Goal: Task Accomplishment & Management: Manage account settings

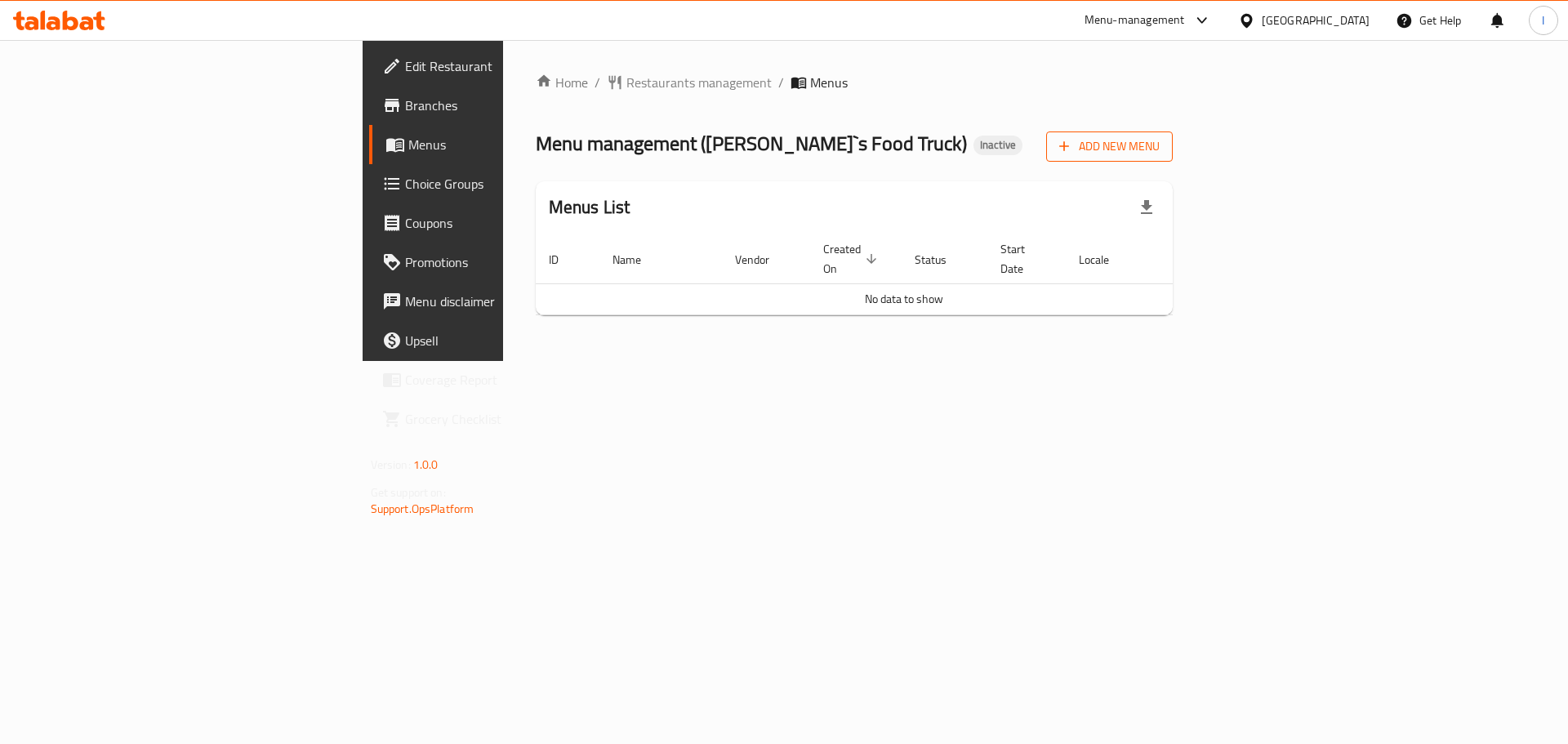
click at [1172, 159] on button "Add New Menu" at bounding box center [1109, 147] width 127 height 30
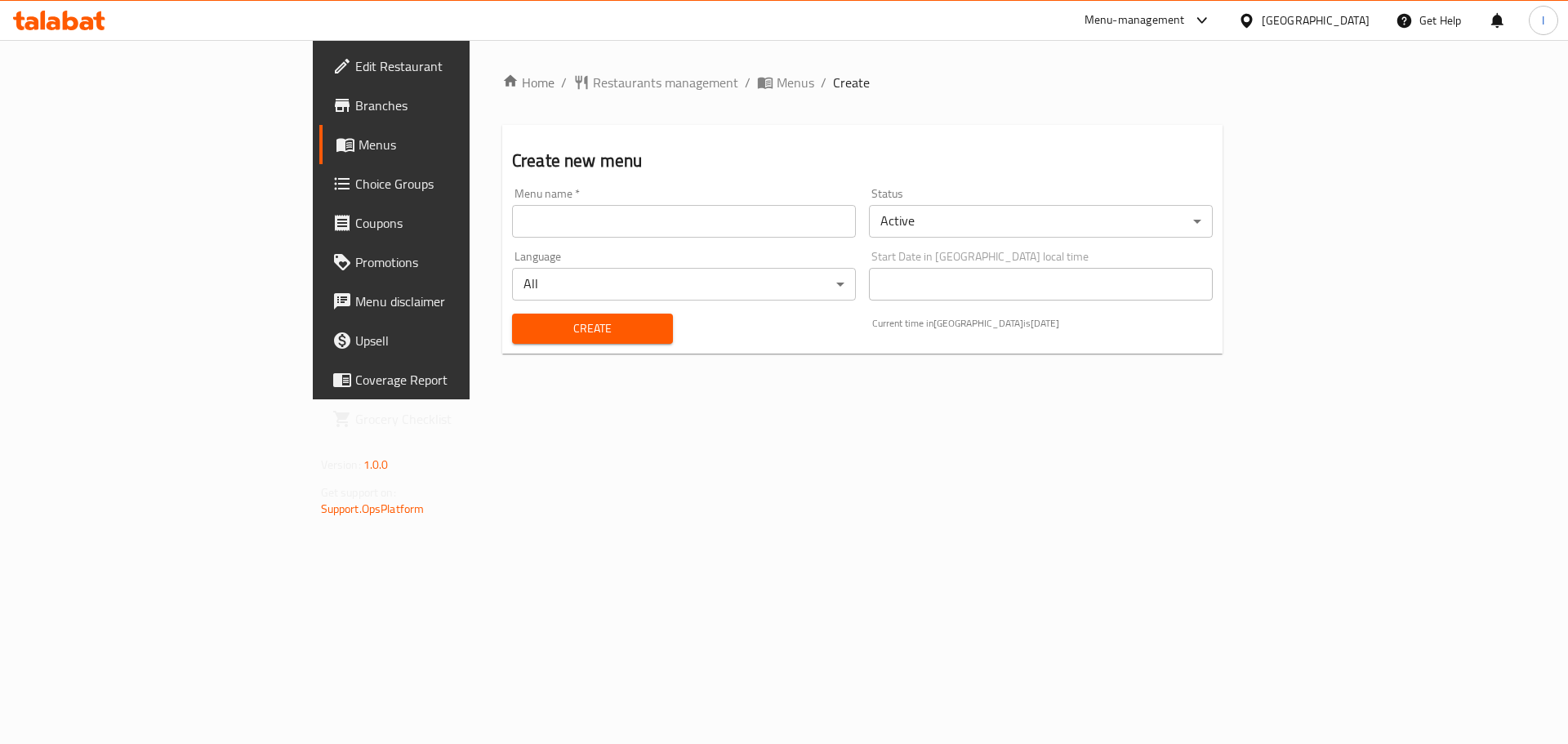
click at [619, 237] on input "text" at bounding box center [684, 221] width 344 height 33
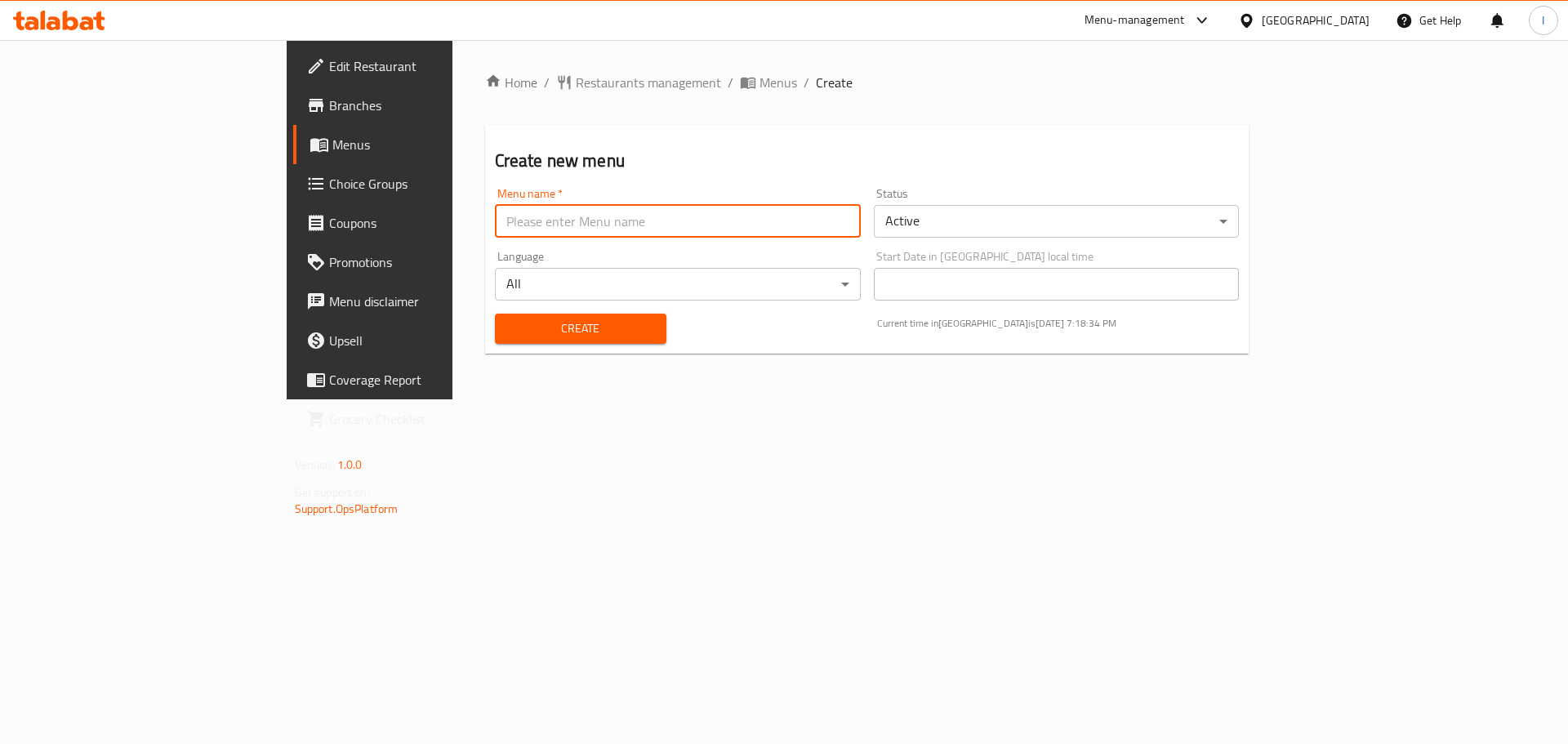
type input "."
click at [485, 345] on div "Create" at bounding box center [580, 328] width 191 height 50
click at [508, 334] on span "Create" at bounding box center [580, 328] width 145 height 20
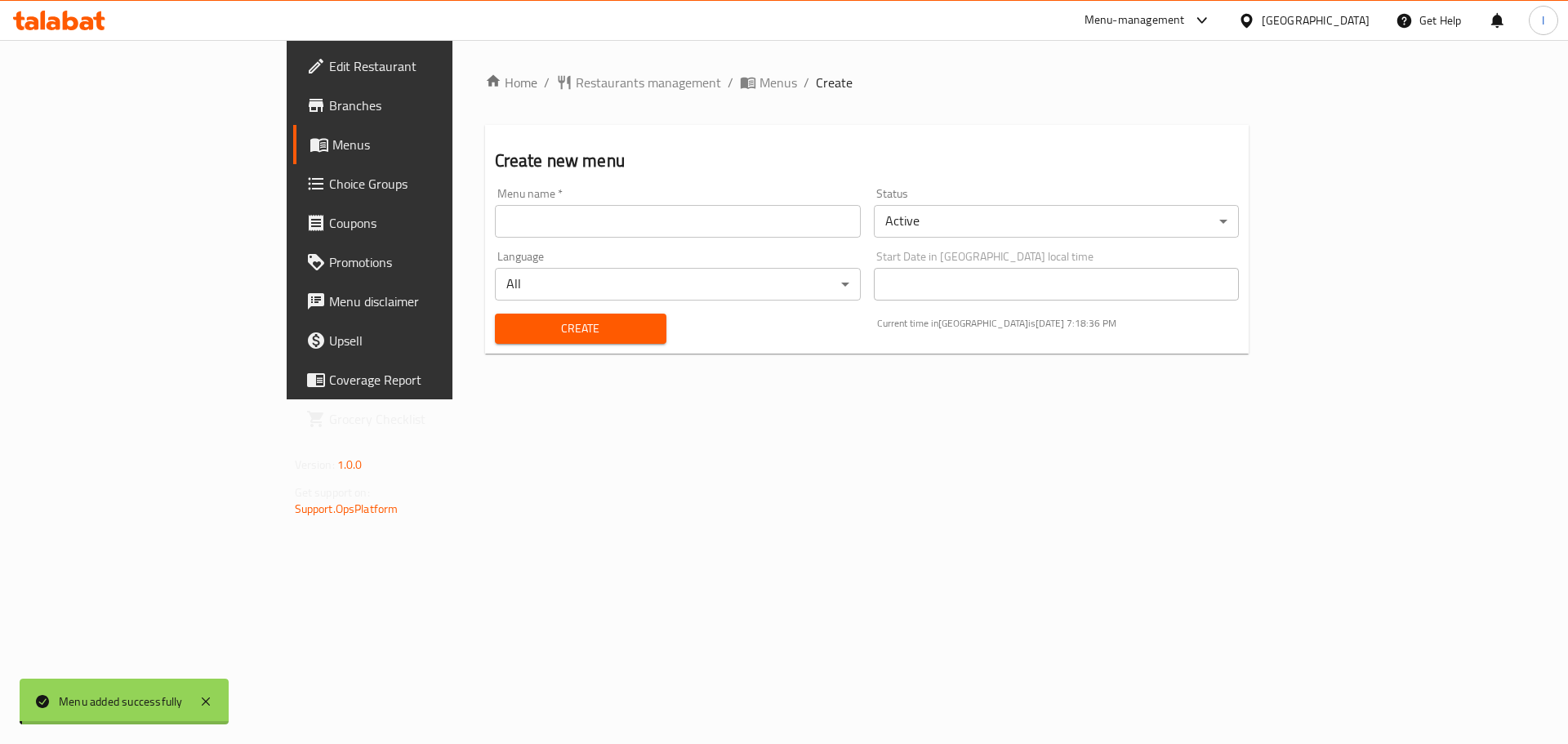
click at [333, 151] on span "Menus" at bounding box center [434, 144] width 204 height 19
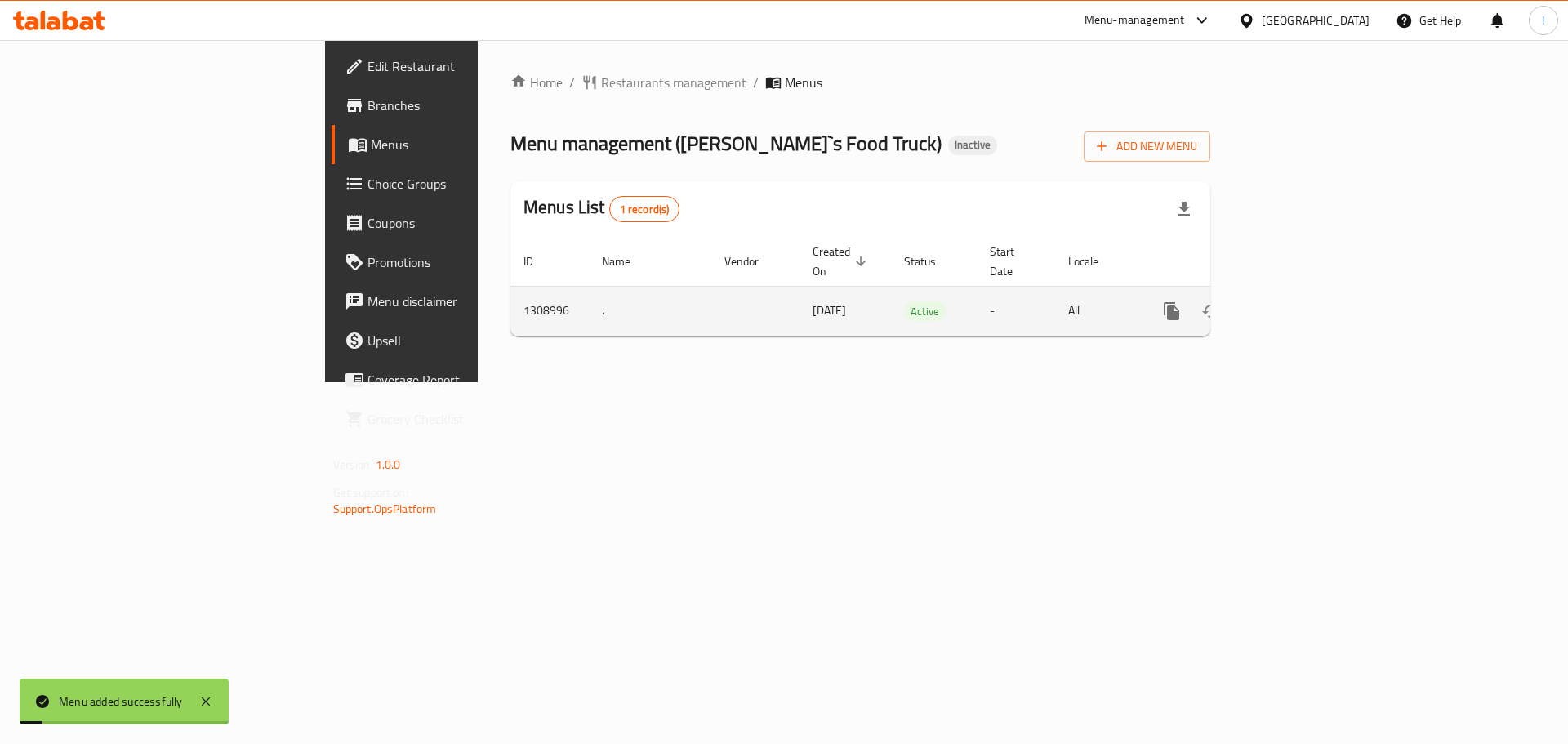
click at [1297, 303] on icon "enhanced table" at bounding box center [1289, 311] width 15 height 15
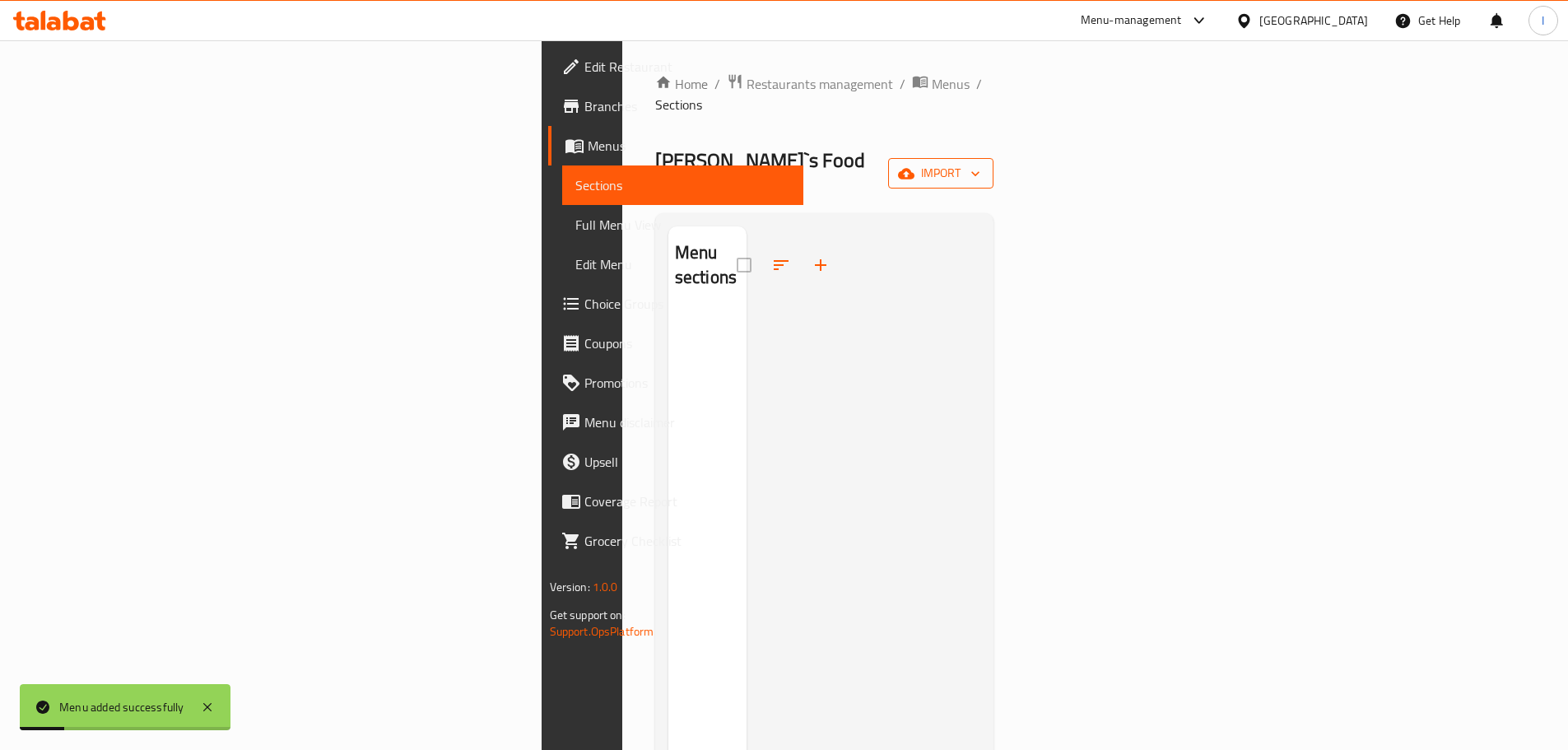
click at [994, 158] on button "import" at bounding box center [941, 173] width 105 height 30
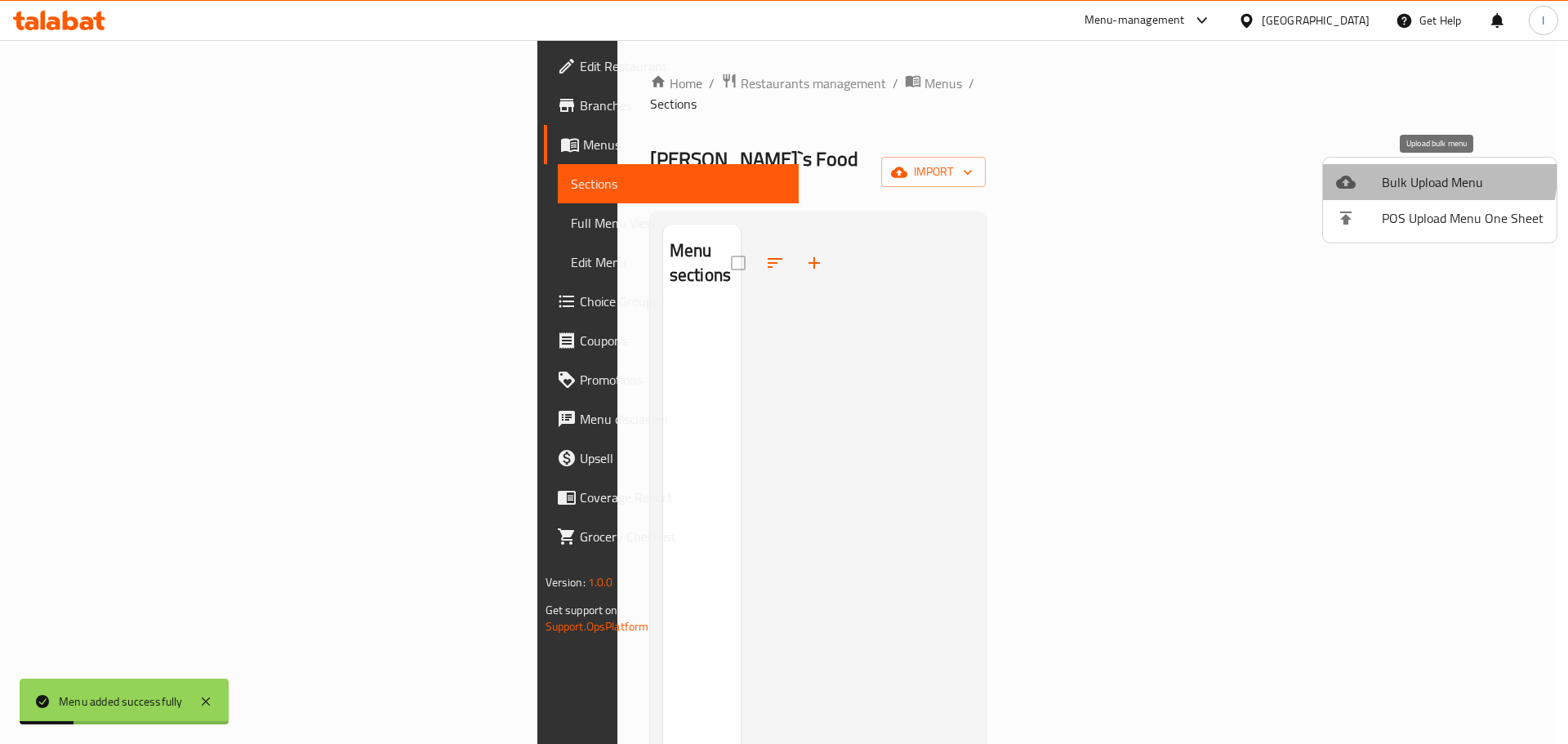
click at [1423, 174] on span "Bulk Upload Menu" at bounding box center [1463, 182] width 162 height 19
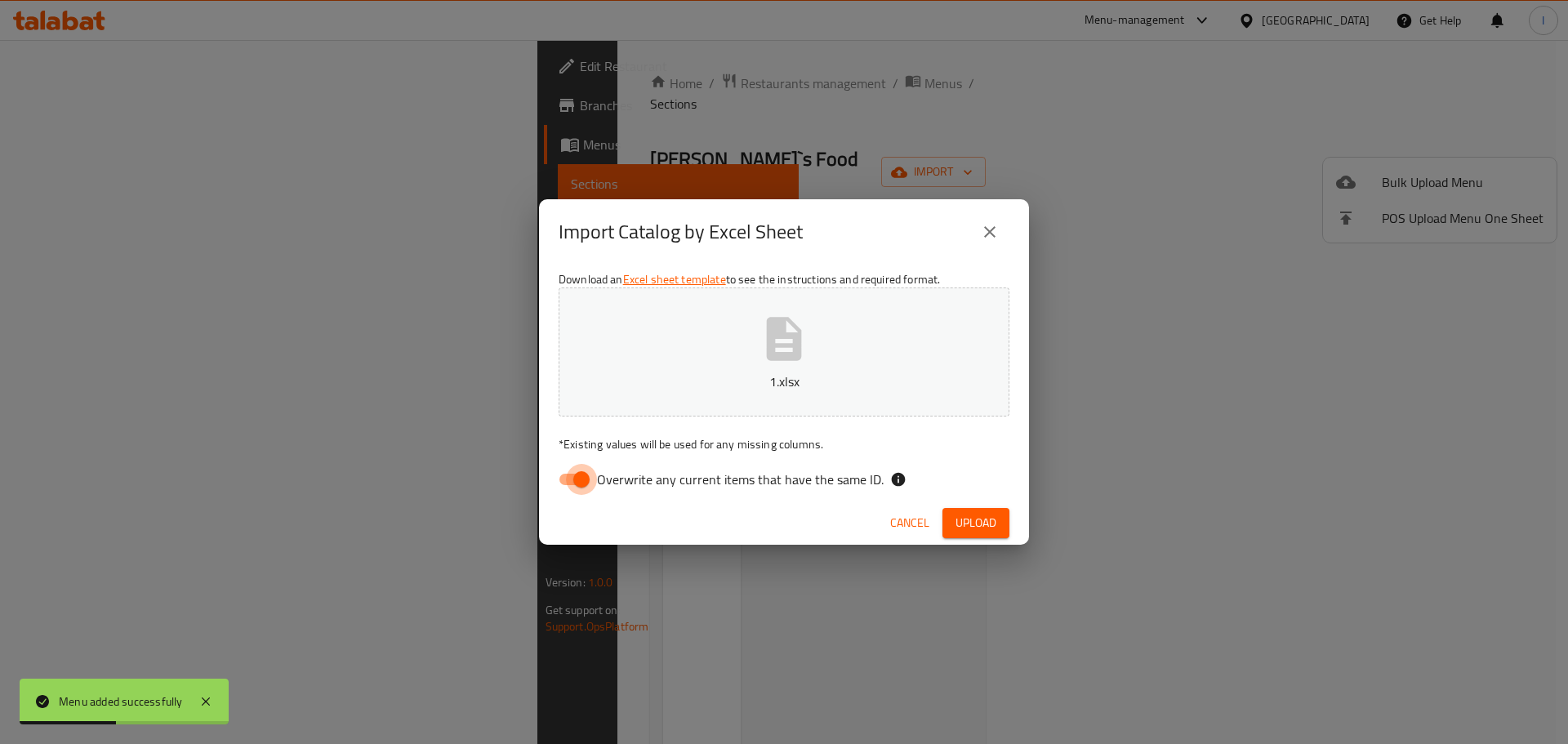
click at [584, 488] on input "Overwrite any current items that have the same ID." at bounding box center [581, 479] width 93 height 31
checkbox input "false"
click at [986, 519] on span "Upload" at bounding box center [976, 523] width 41 height 20
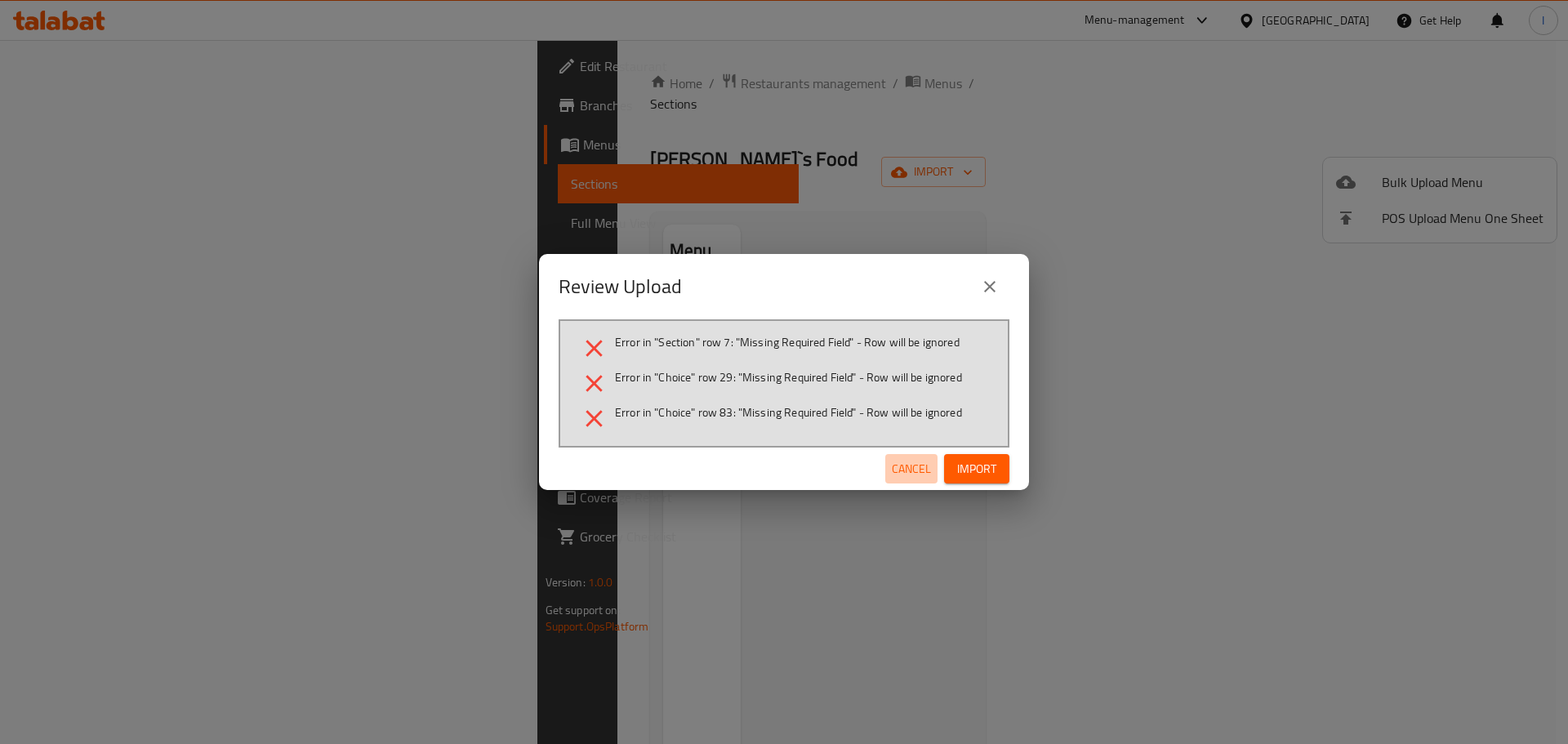
click at [911, 464] on span "Cancel" at bounding box center [911, 469] width 39 height 20
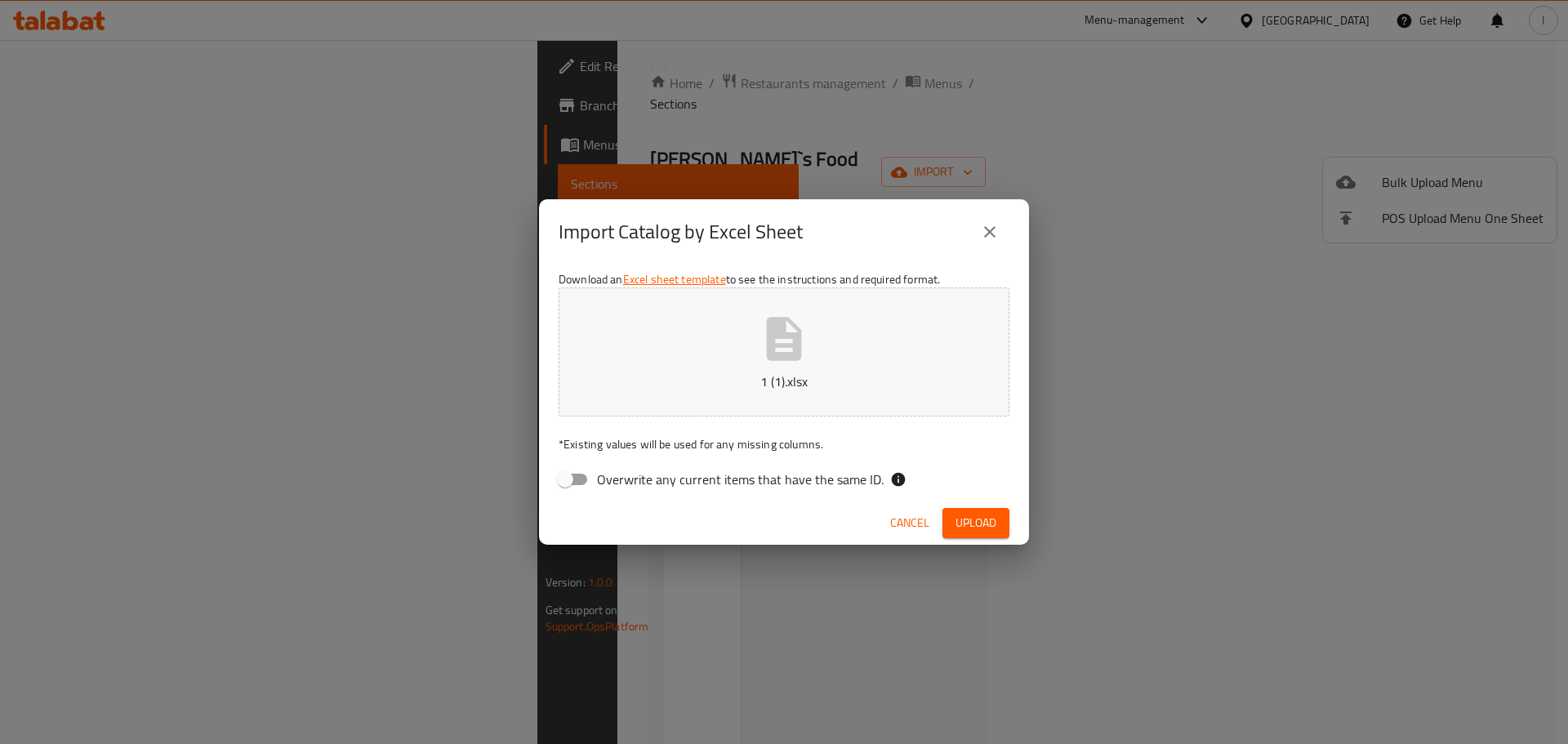
click at [997, 518] on button "Upload" at bounding box center [976, 523] width 67 height 30
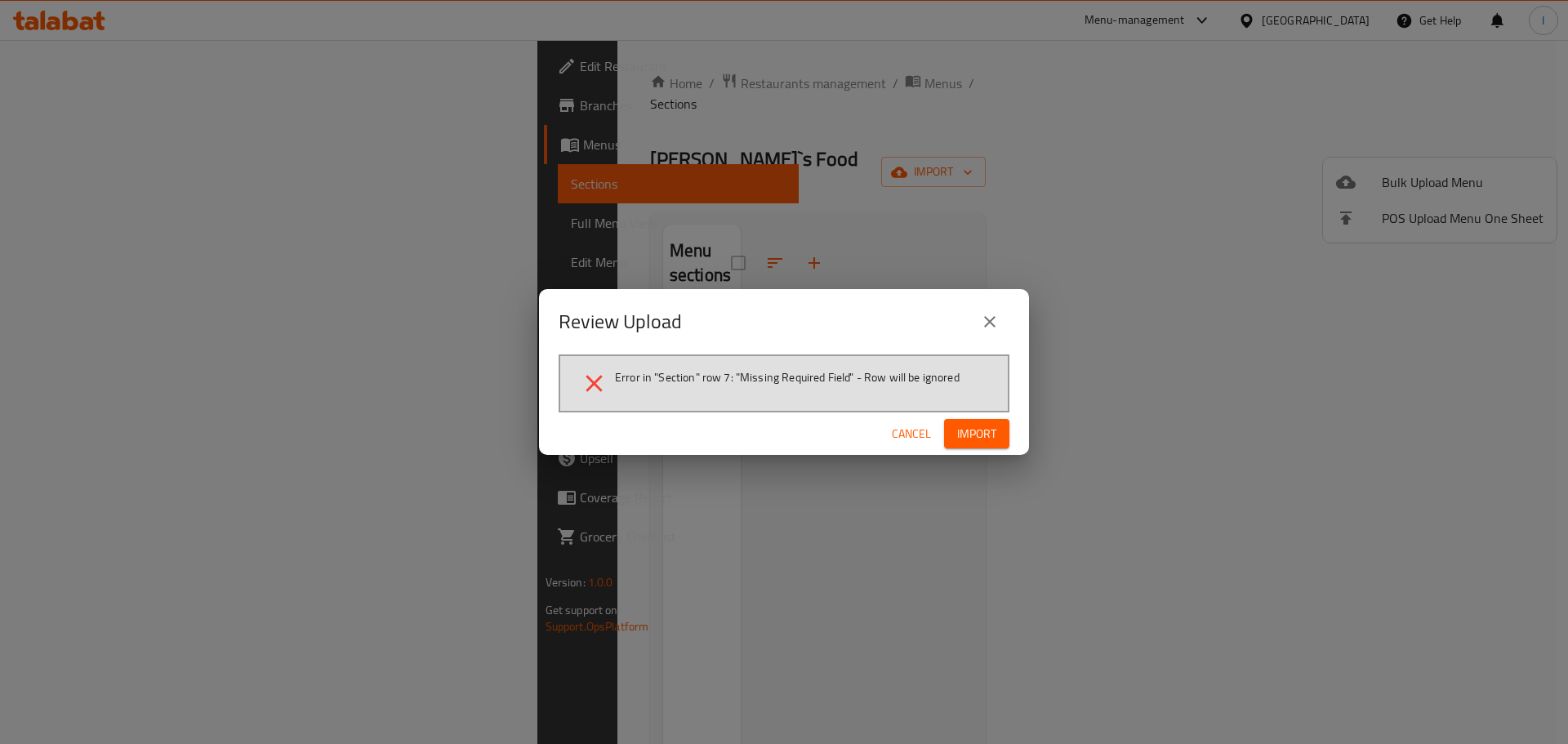
click at [903, 427] on span "Cancel" at bounding box center [911, 433] width 39 height 20
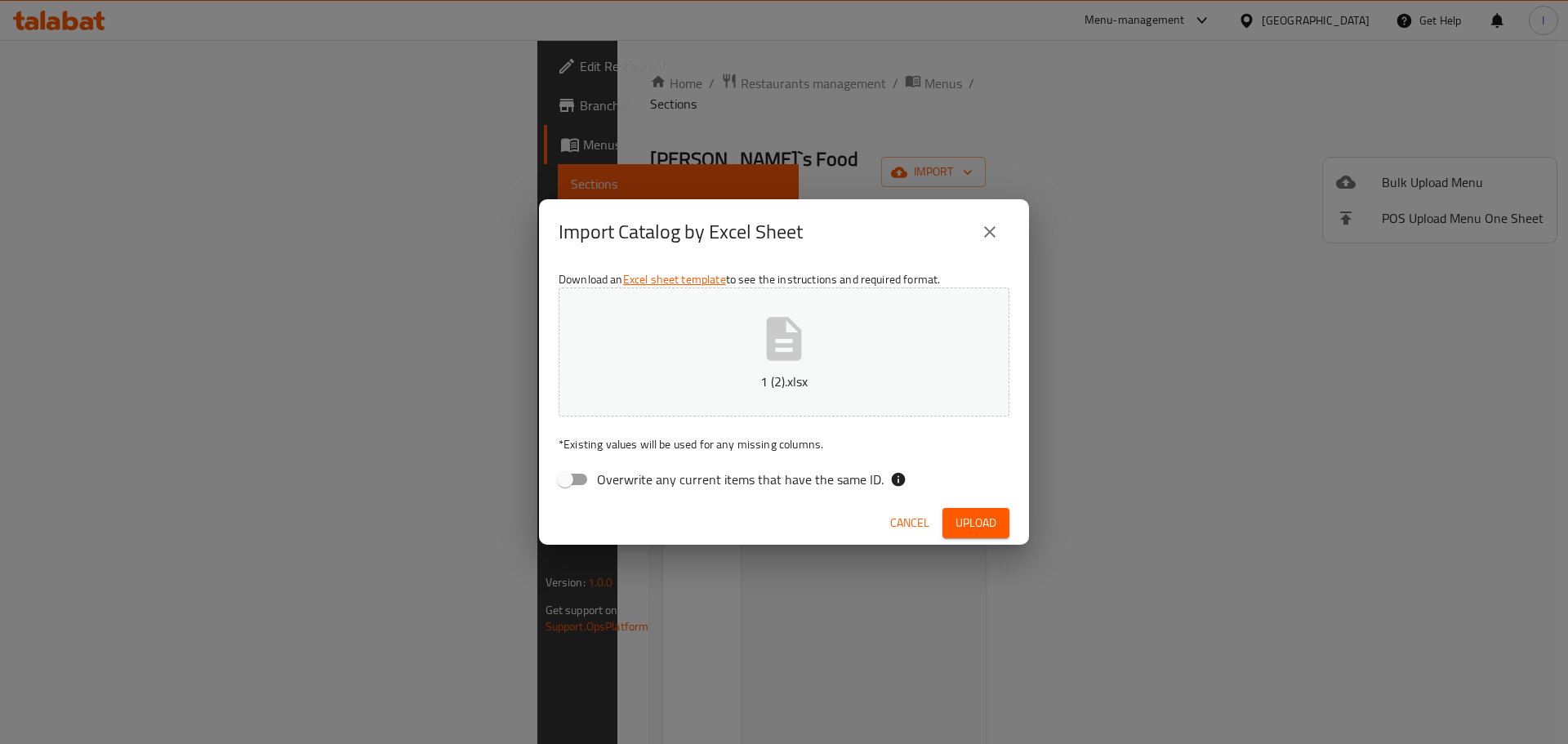
click at [972, 504] on div "Cancel Upload" at bounding box center [784, 523] width 490 height 43
click at [964, 523] on span "Upload" at bounding box center [976, 523] width 41 height 20
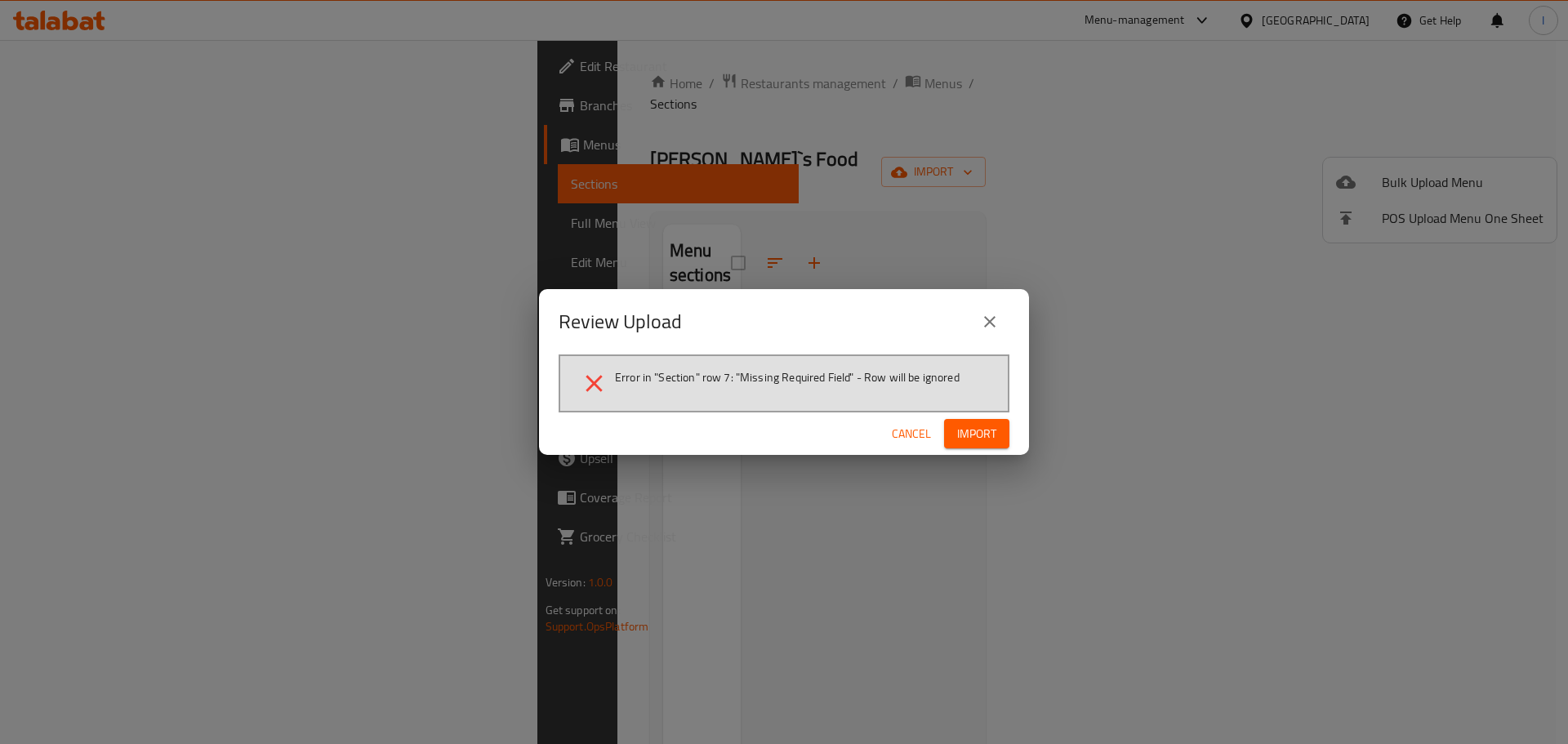
click at [925, 442] on span "Cancel" at bounding box center [911, 433] width 39 height 20
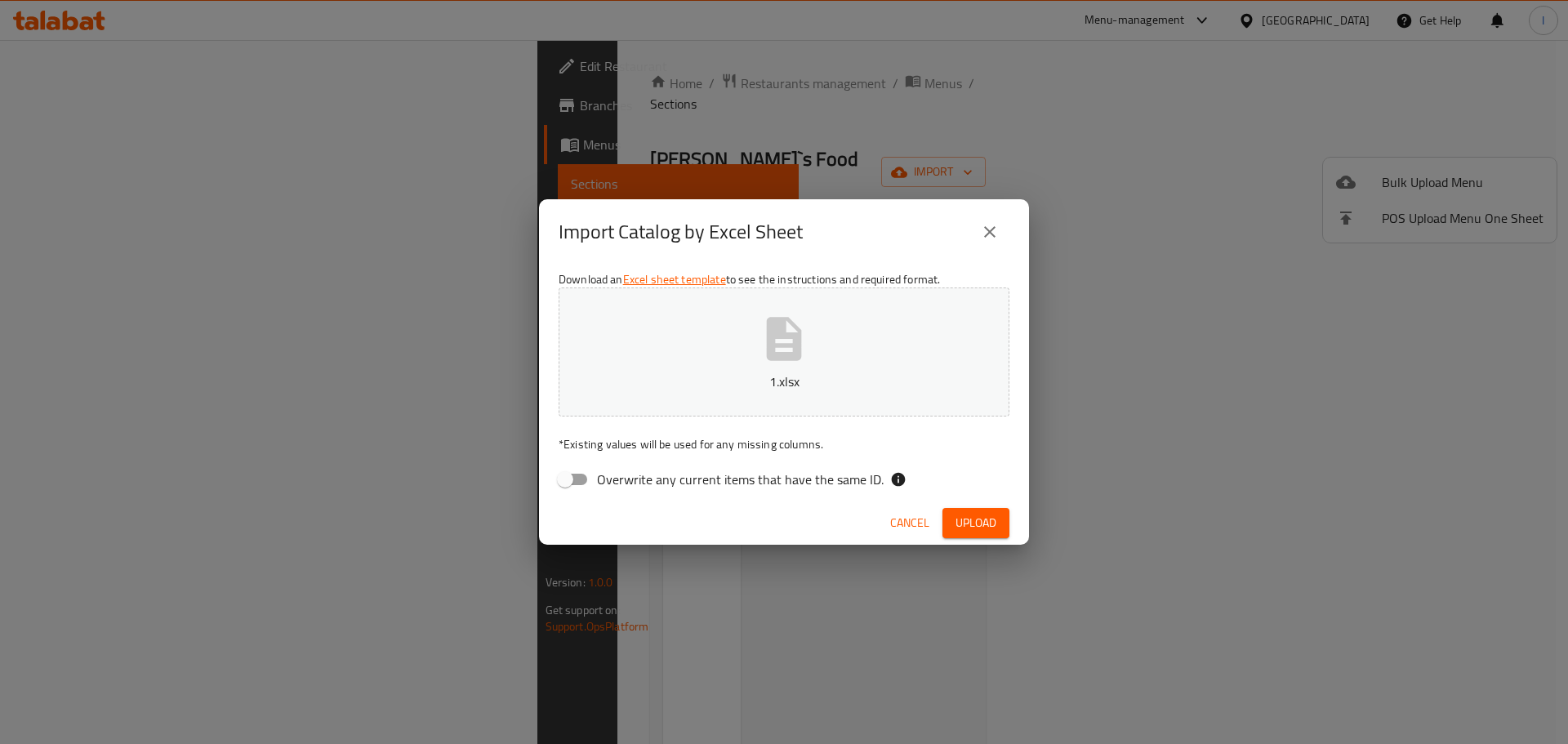
click at [972, 513] on span "Upload" at bounding box center [976, 523] width 41 height 20
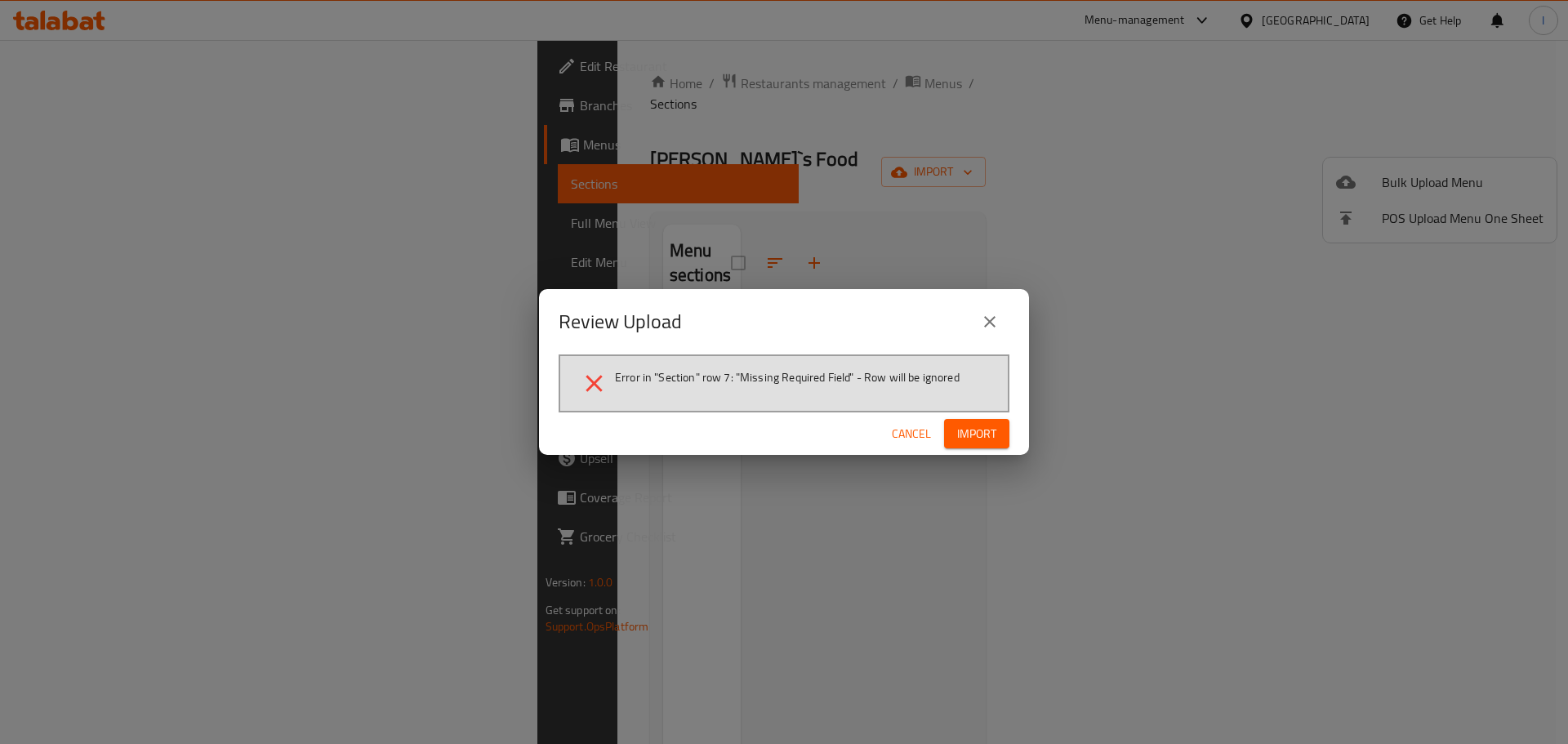
click at [962, 426] on span "Import" at bounding box center [977, 433] width 39 height 20
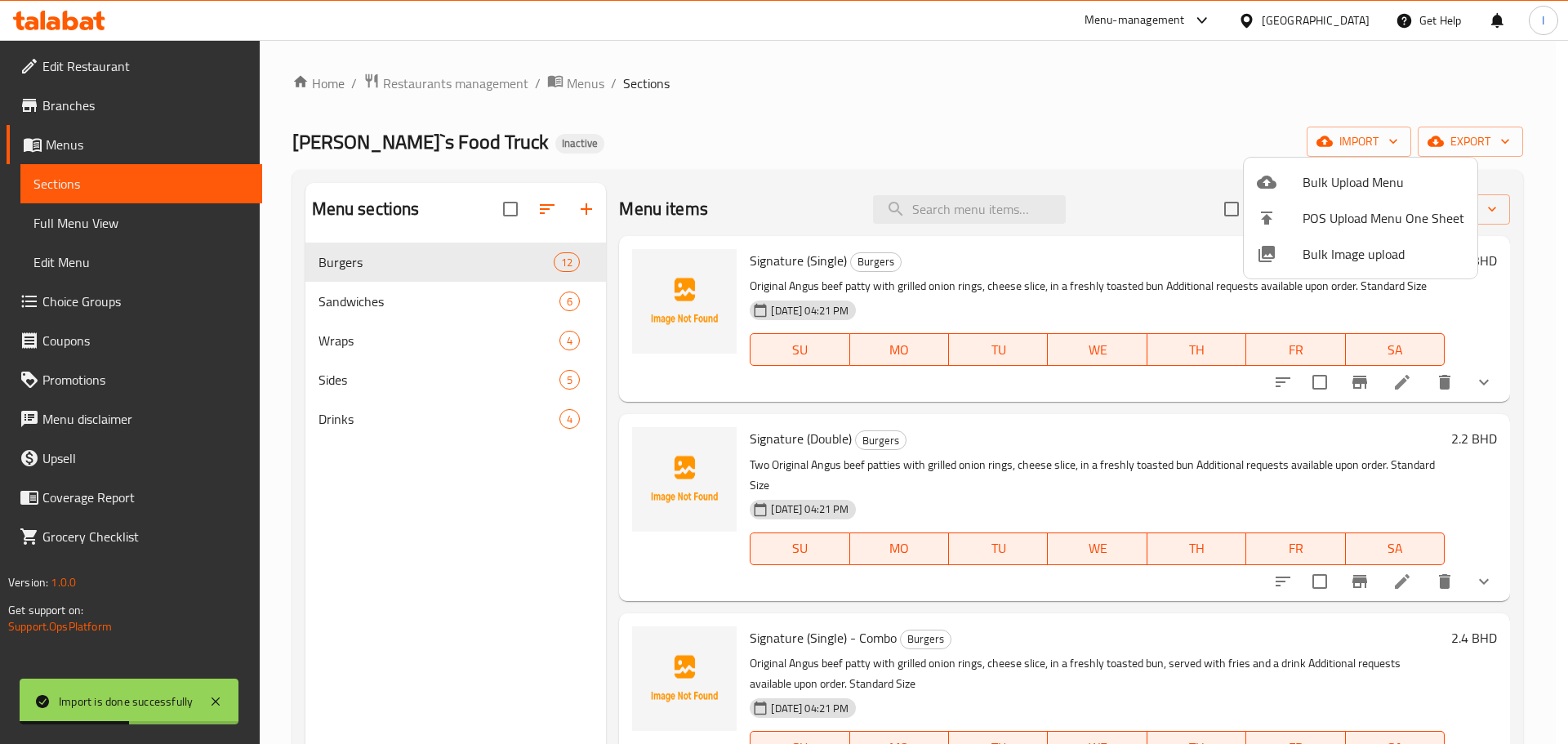
click at [942, 217] on div at bounding box center [784, 372] width 1568 height 744
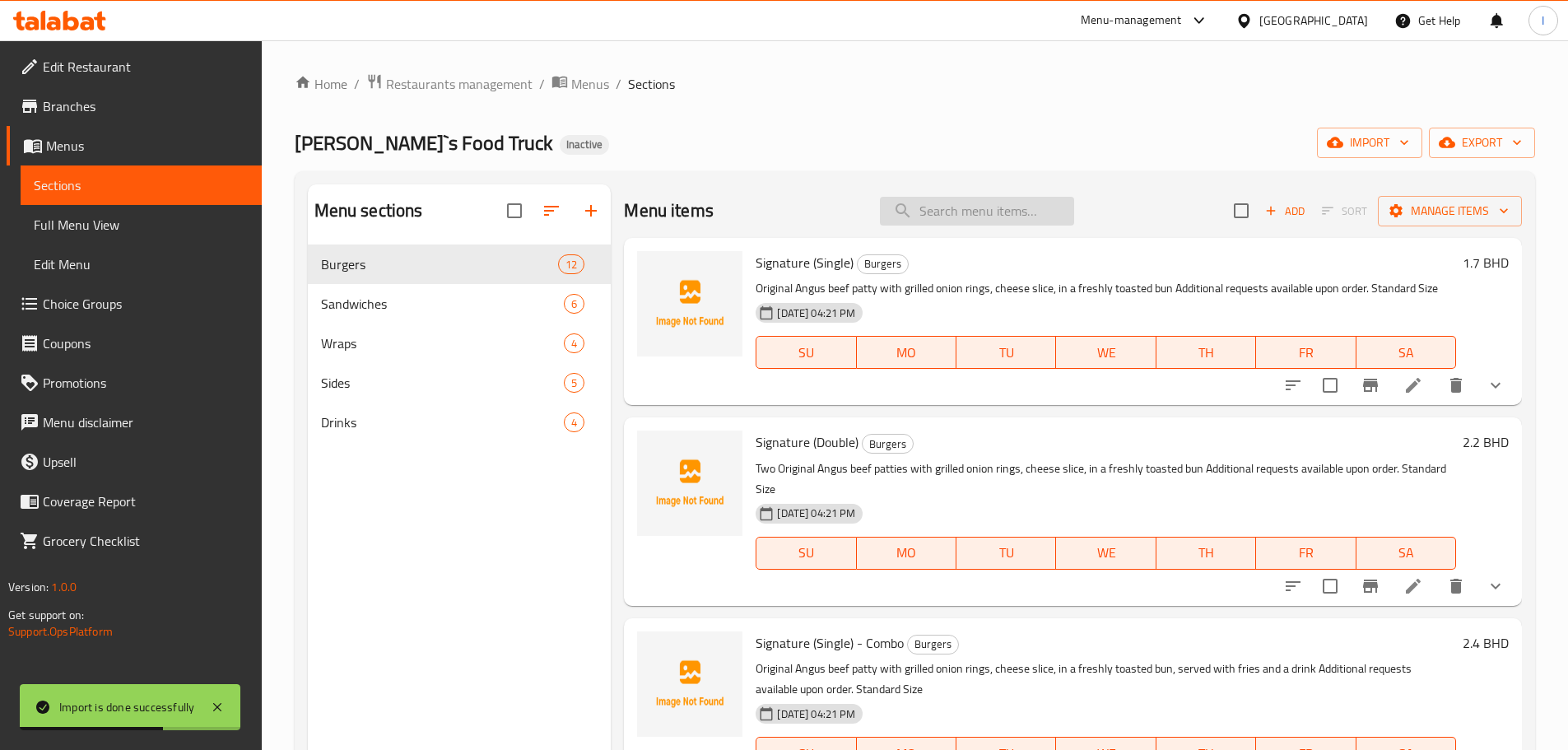
click at [980, 204] on input "search" at bounding box center [978, 211] width 194 height 29
paste input "Cheeseburger (Single)"
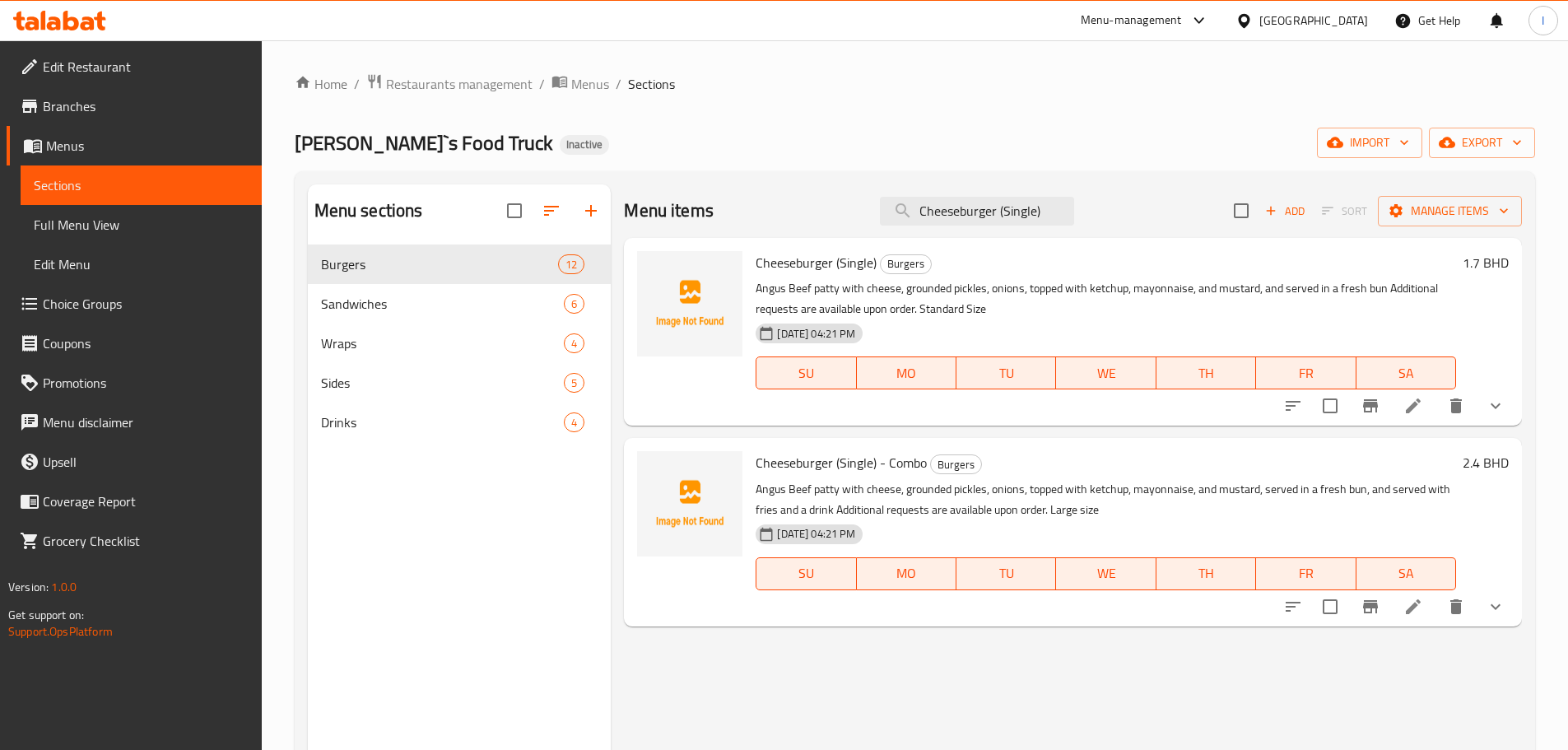
type input "Cheeseburger (Single)"
click at [1498, 400] on icon "show more" at bounding box center [1496, 406] width 20 height 20
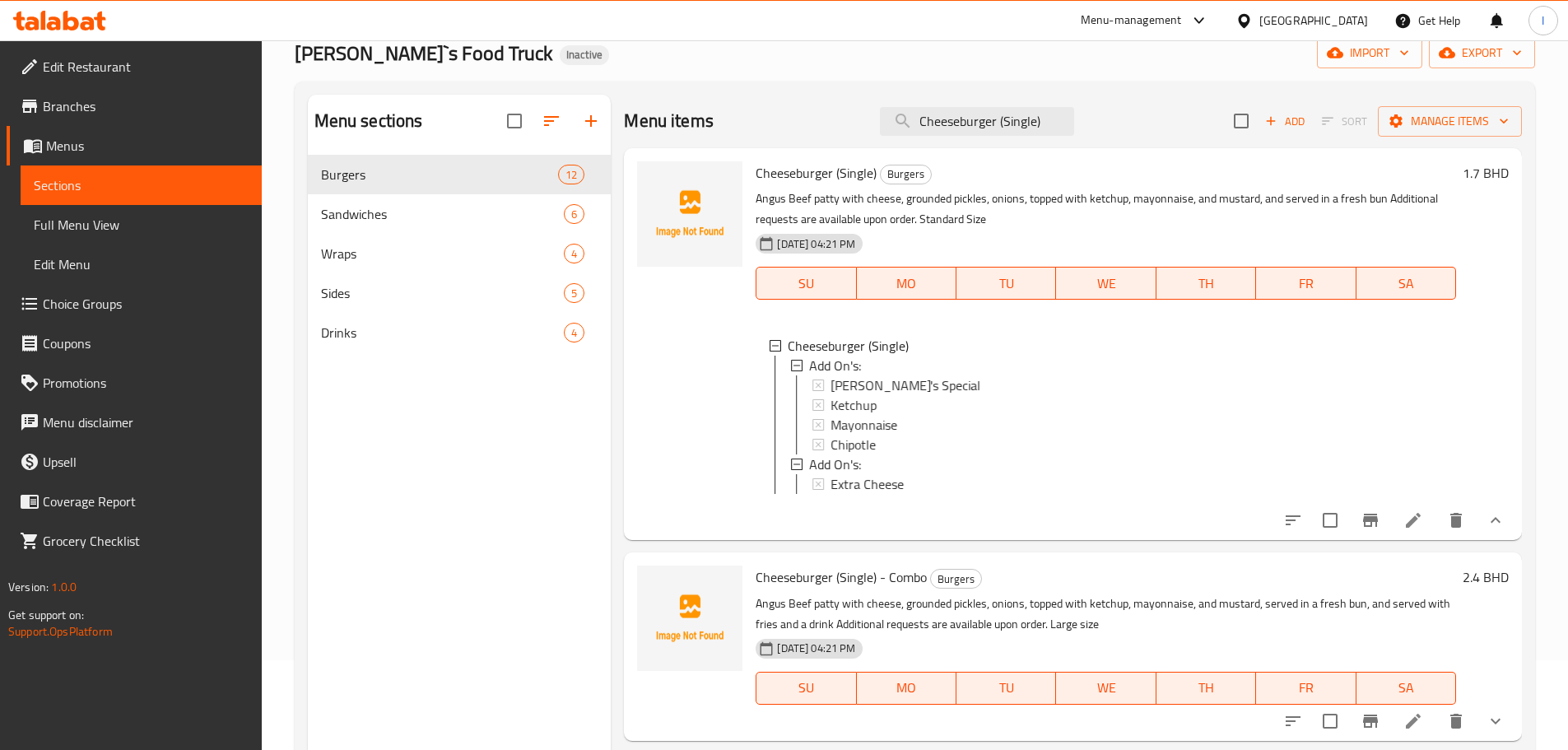
scroll to position [230, 0]
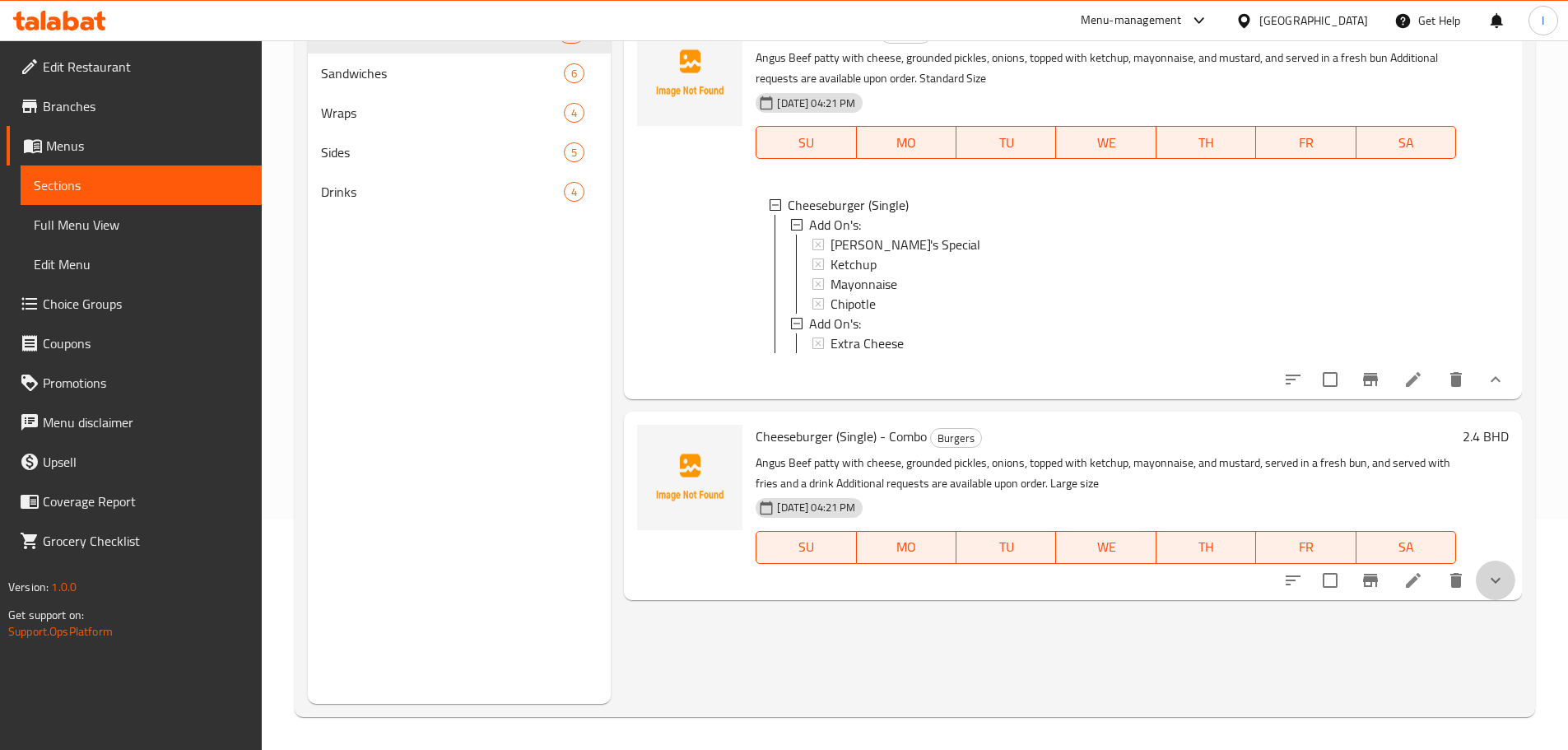
click at [1502, 583] on icon "show more" at bounding box center [1496, 581] width 20 height 20
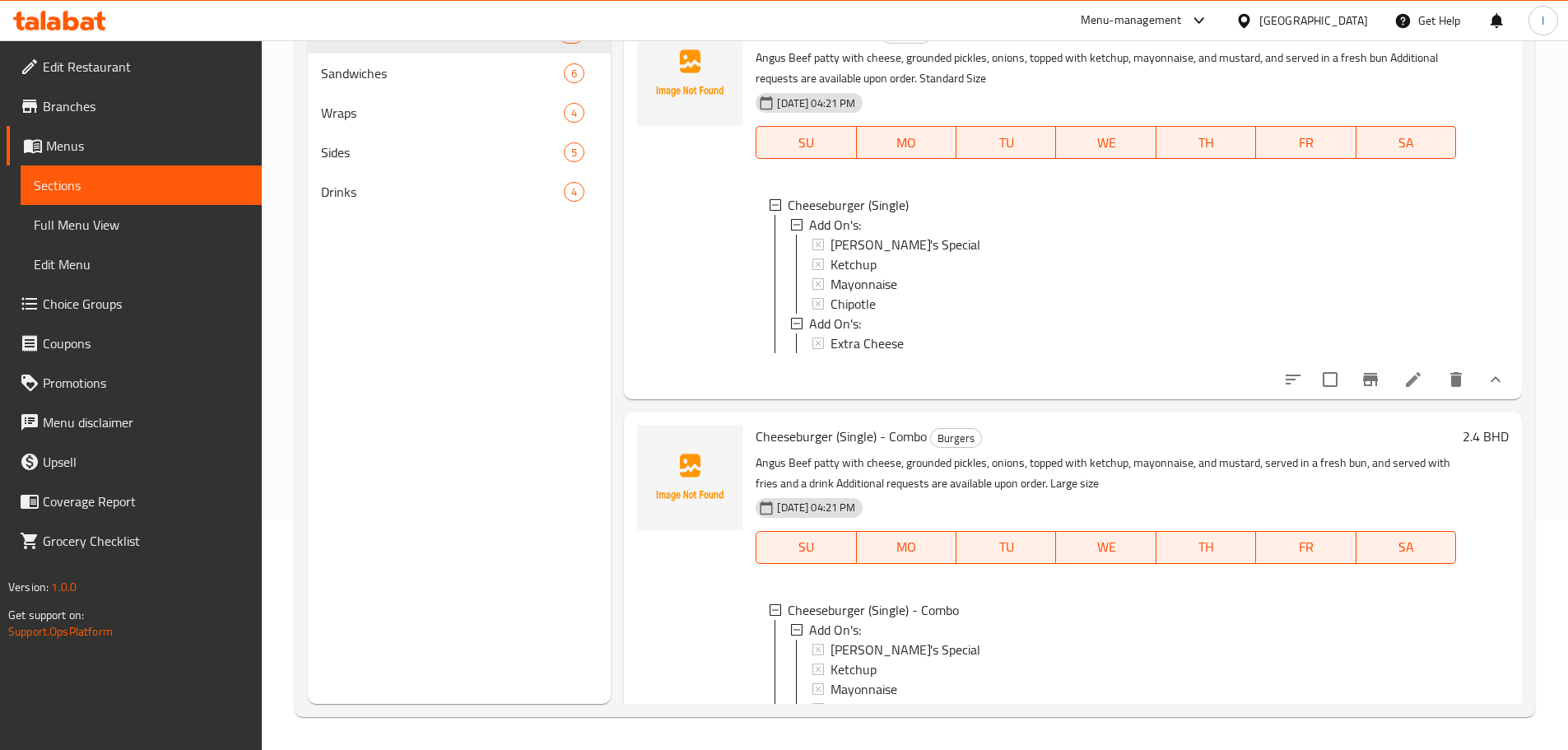
scroll to position [0, 0]
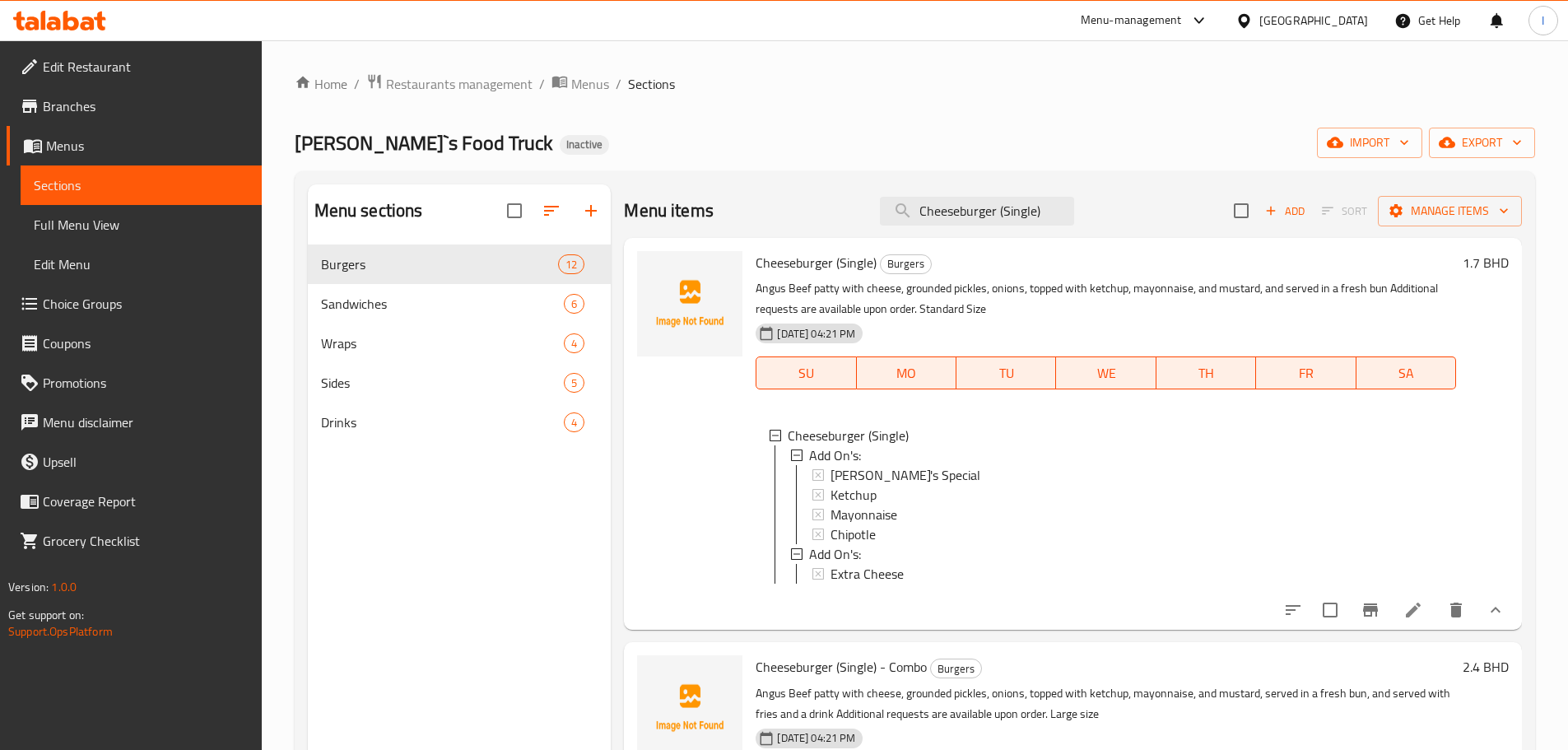
drag, startPoint x: 130, startPoint y: 116, endPoint x: 144, endPoint y: 105, distance: 17.8
click at [129, 116] on link "Branches" at bounding box center [134, 106] width 255 height 39
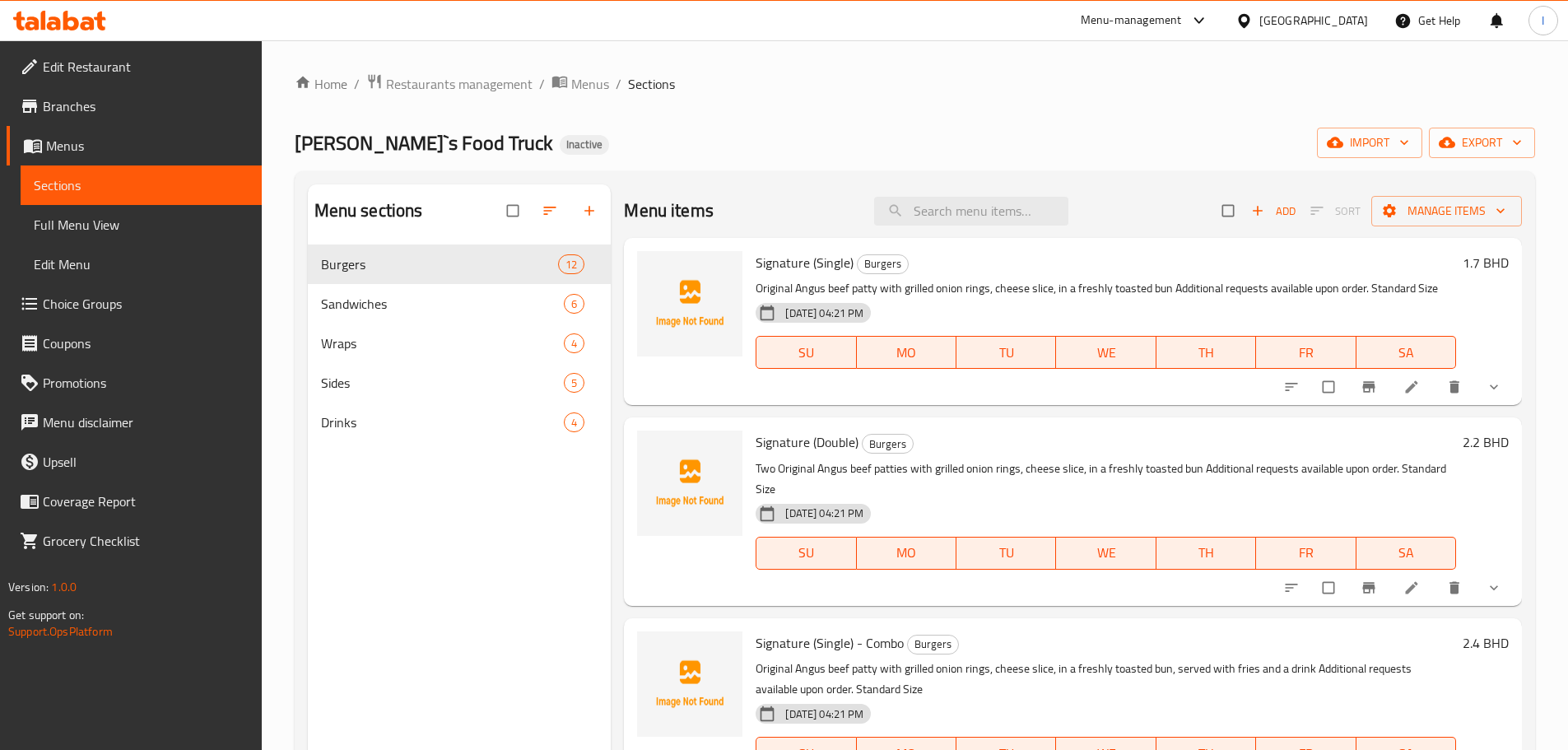
click at [141, 78] on link "Edit Restaurant" at bounding box center [134, 67] width 255 height 39
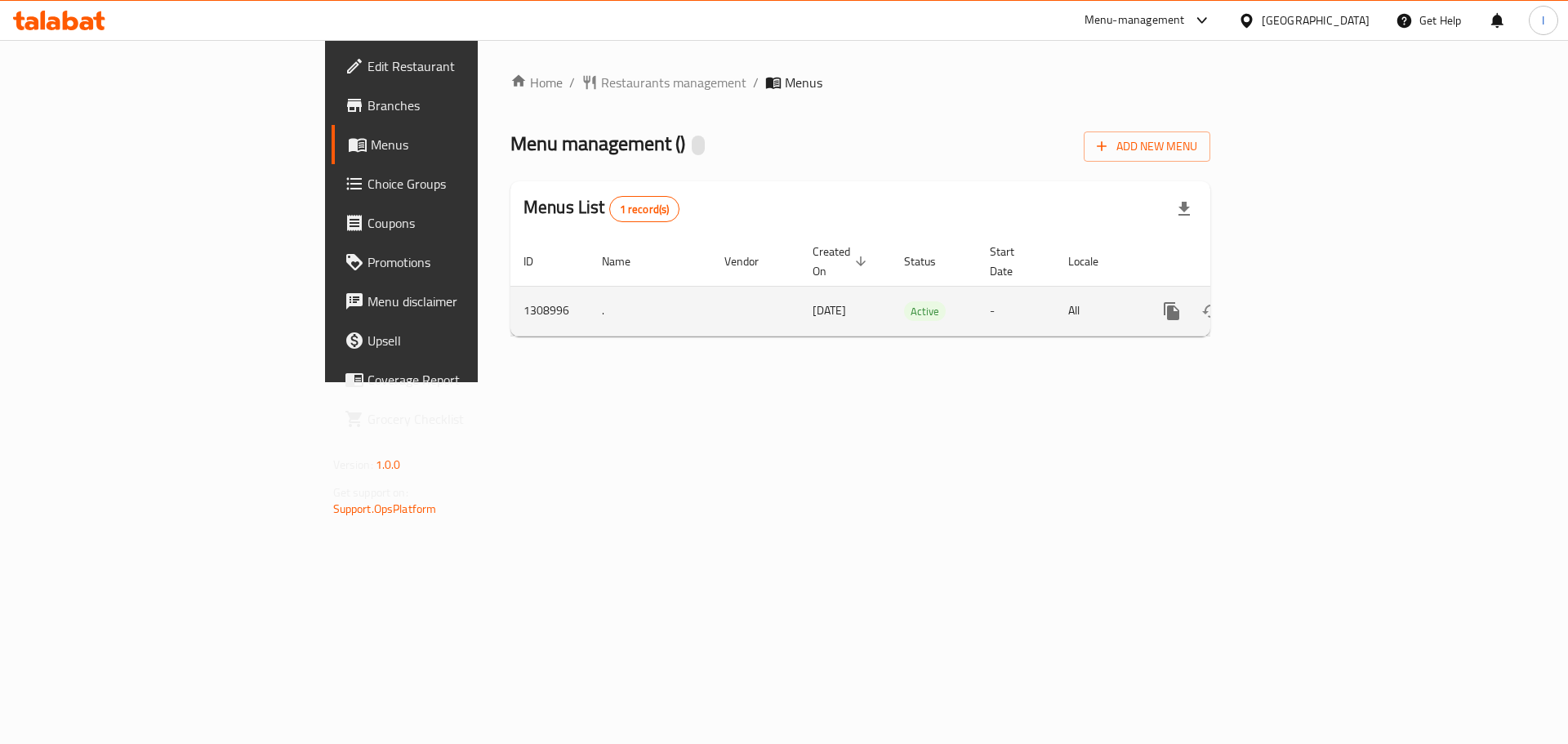
click at [1299, 302] on icon "enhanced table" at bounding box center [1289, 311] width 19 height 19
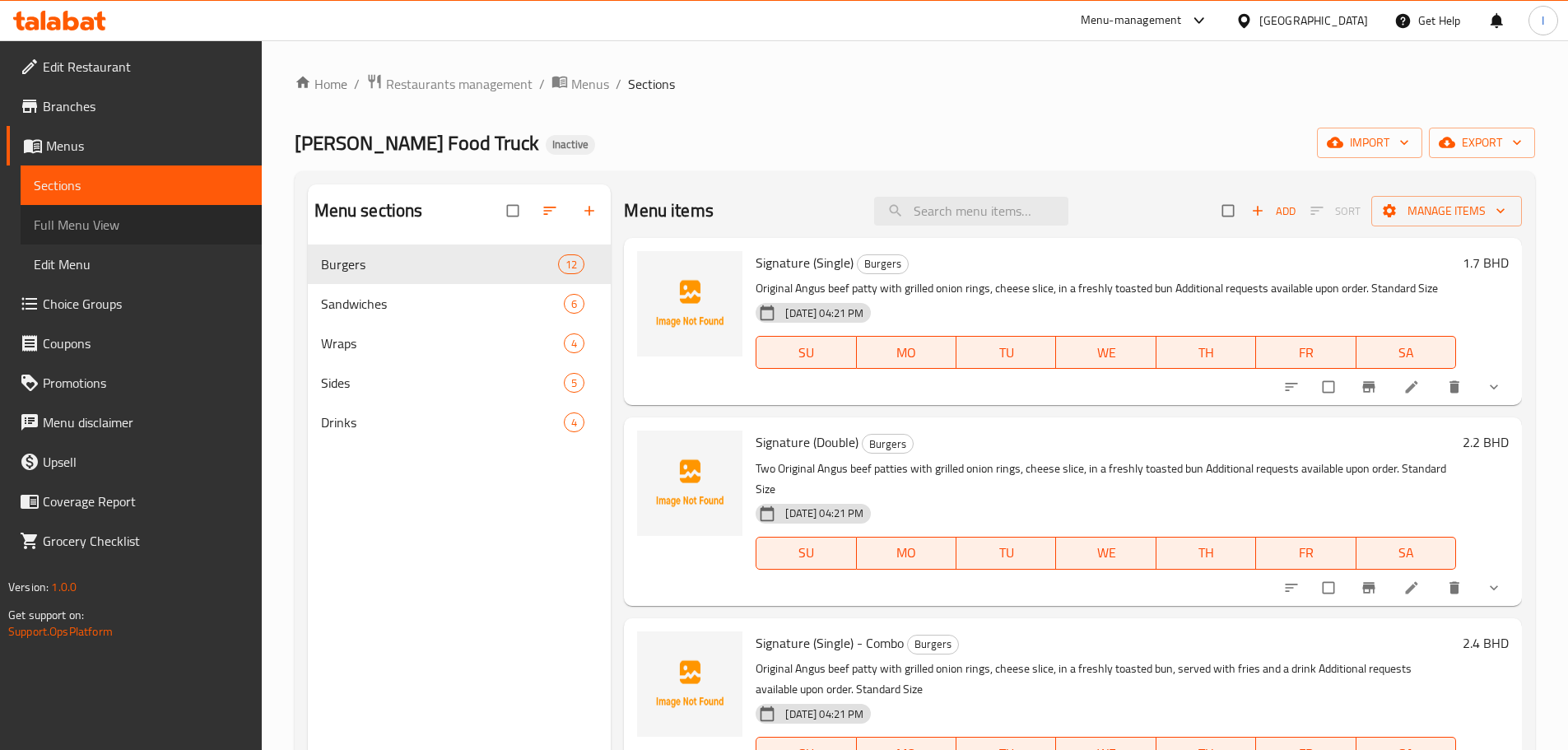
click at [103, 230] on span "Full Menu View" at bounding box center [141, 225] width 215 height 20
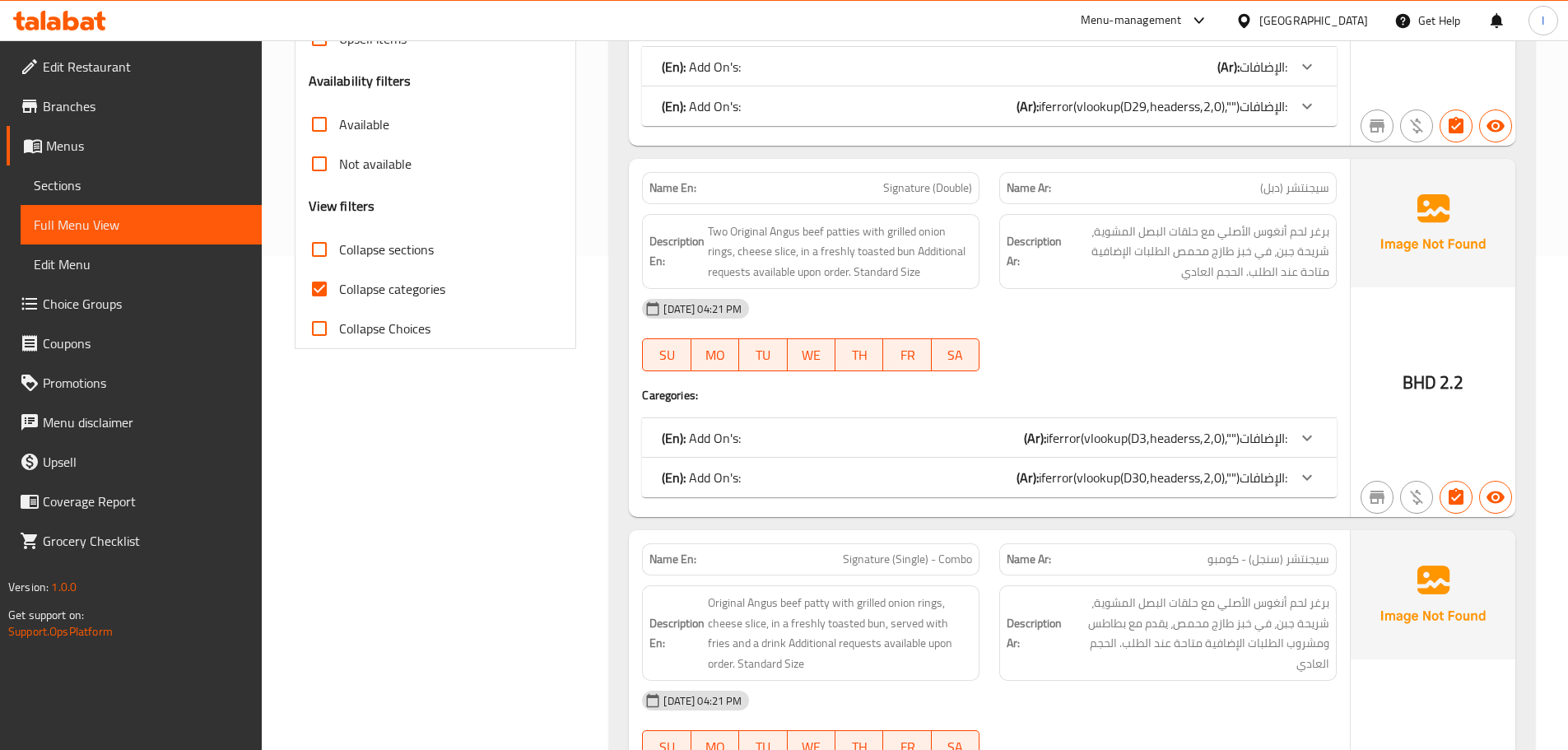
click at [326, 284] on input "Collapse categories" at bounding box center [319, 289] width 39 height 39
checkbox input "false"
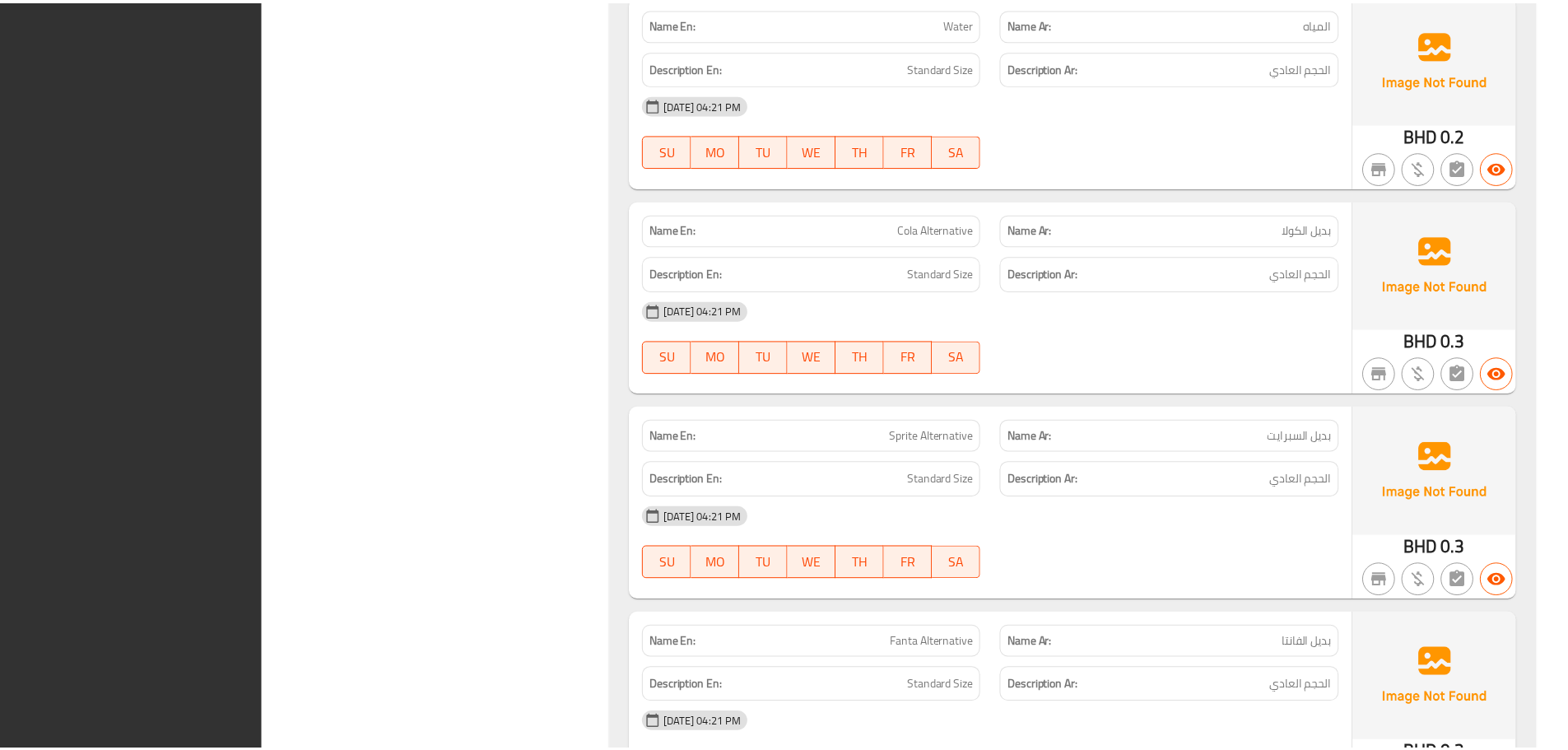
scroll to position [22894, 0]
